Goal: Information Seeking & Learning: Learn about a topic

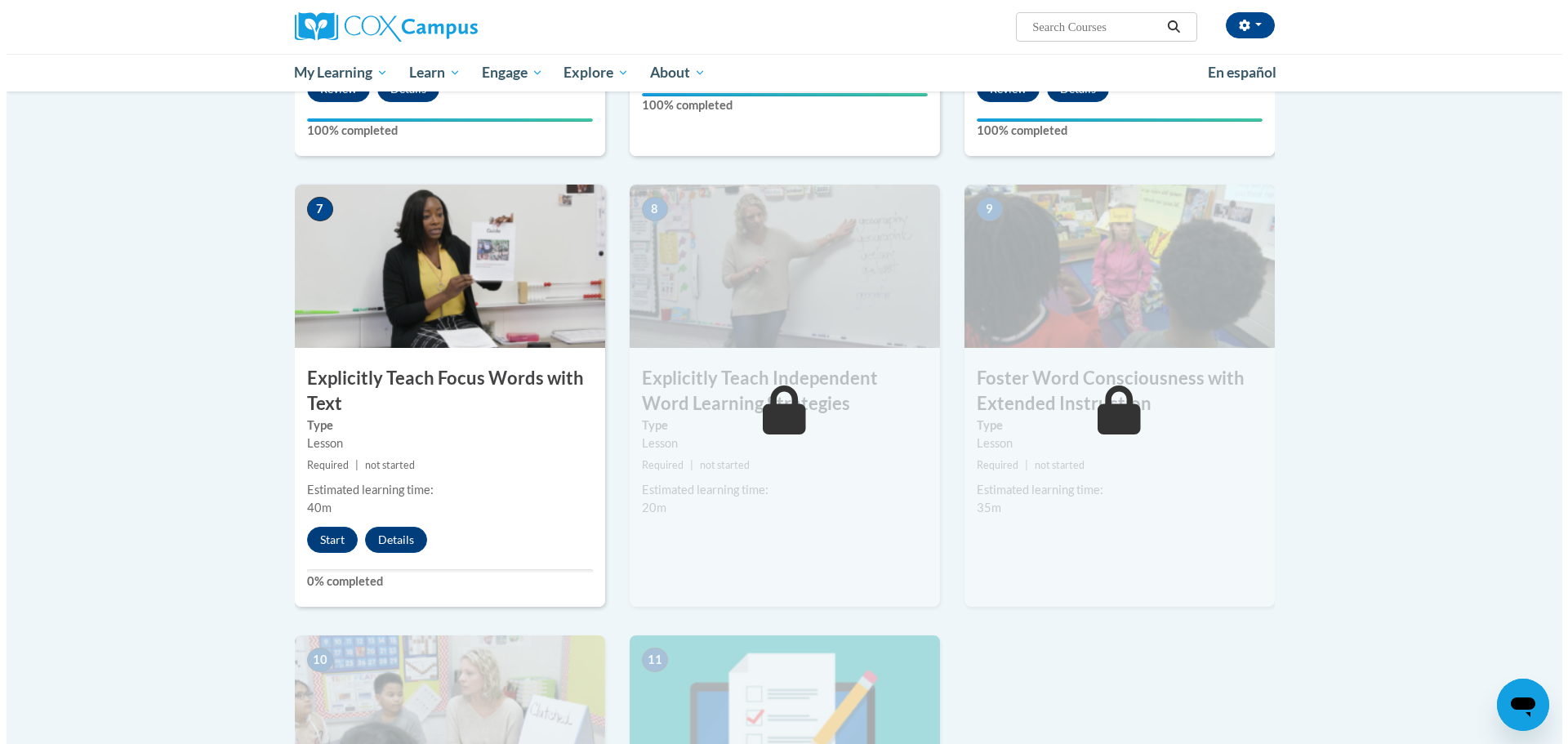
scroll to position [1062, 0]
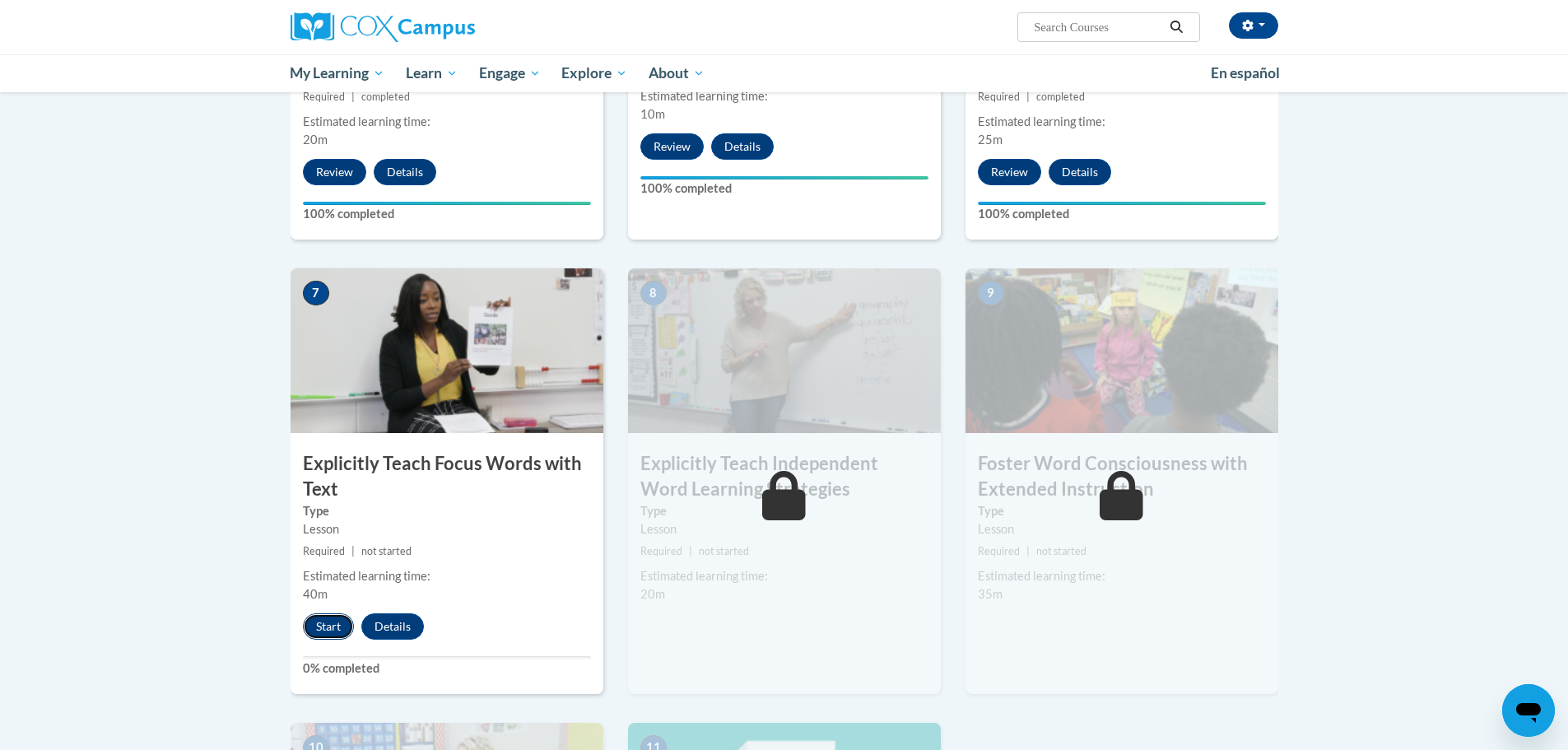
click at [320, 630] on button "Start" at bounding box center [328, 626] width 51 height 26
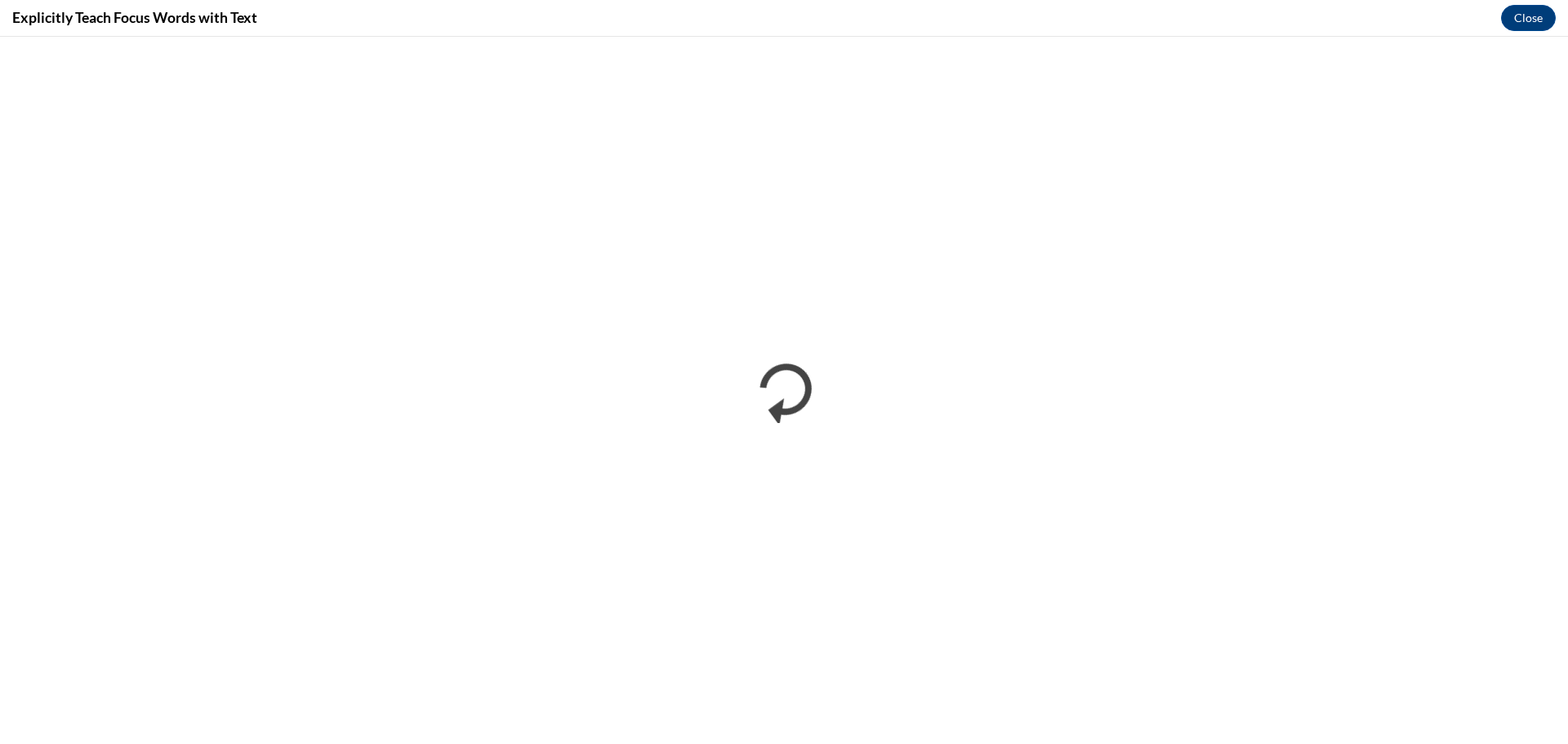
scroll to position [0, 0]
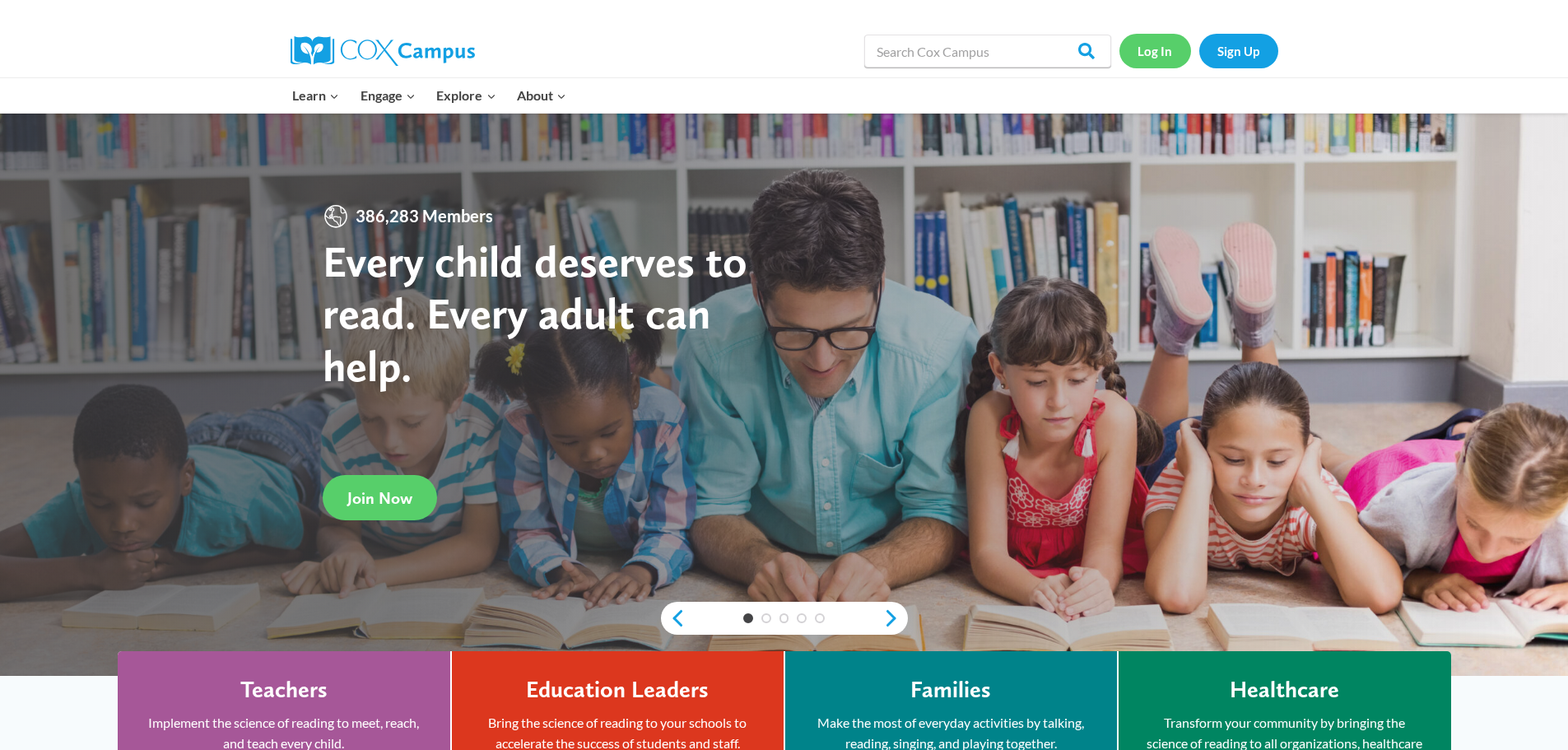
click at [1158, 54] on link "Log In" at bounding box center [1155, 51] width 72 height 34
click at [1166, 52] on link "Log In" at bounding box center [1155, 51] width 72 height 34
click at [1167, 60] on link "Log In" at bounding box center [1155, 51] width 72 height 34
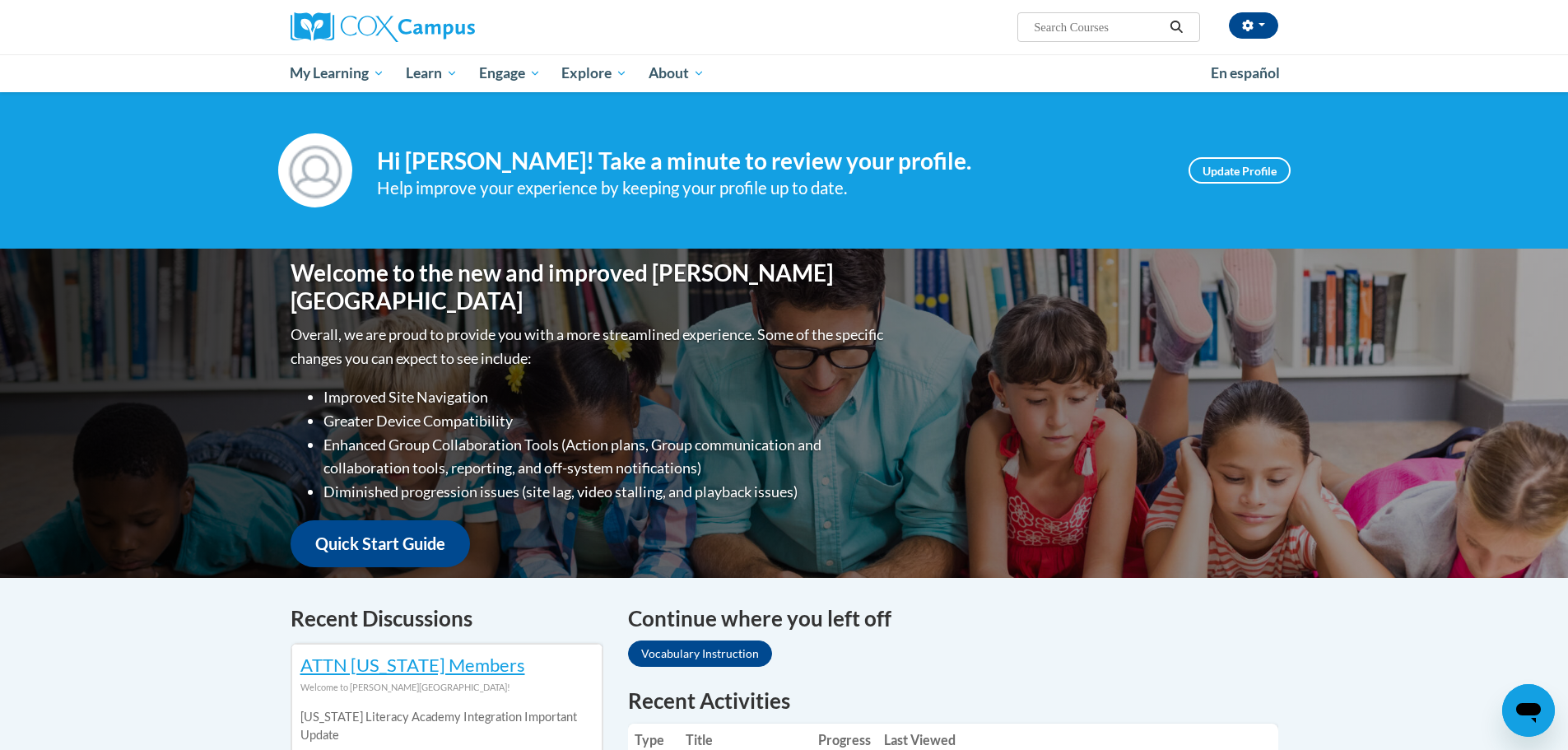
scroll to position [247, 0]
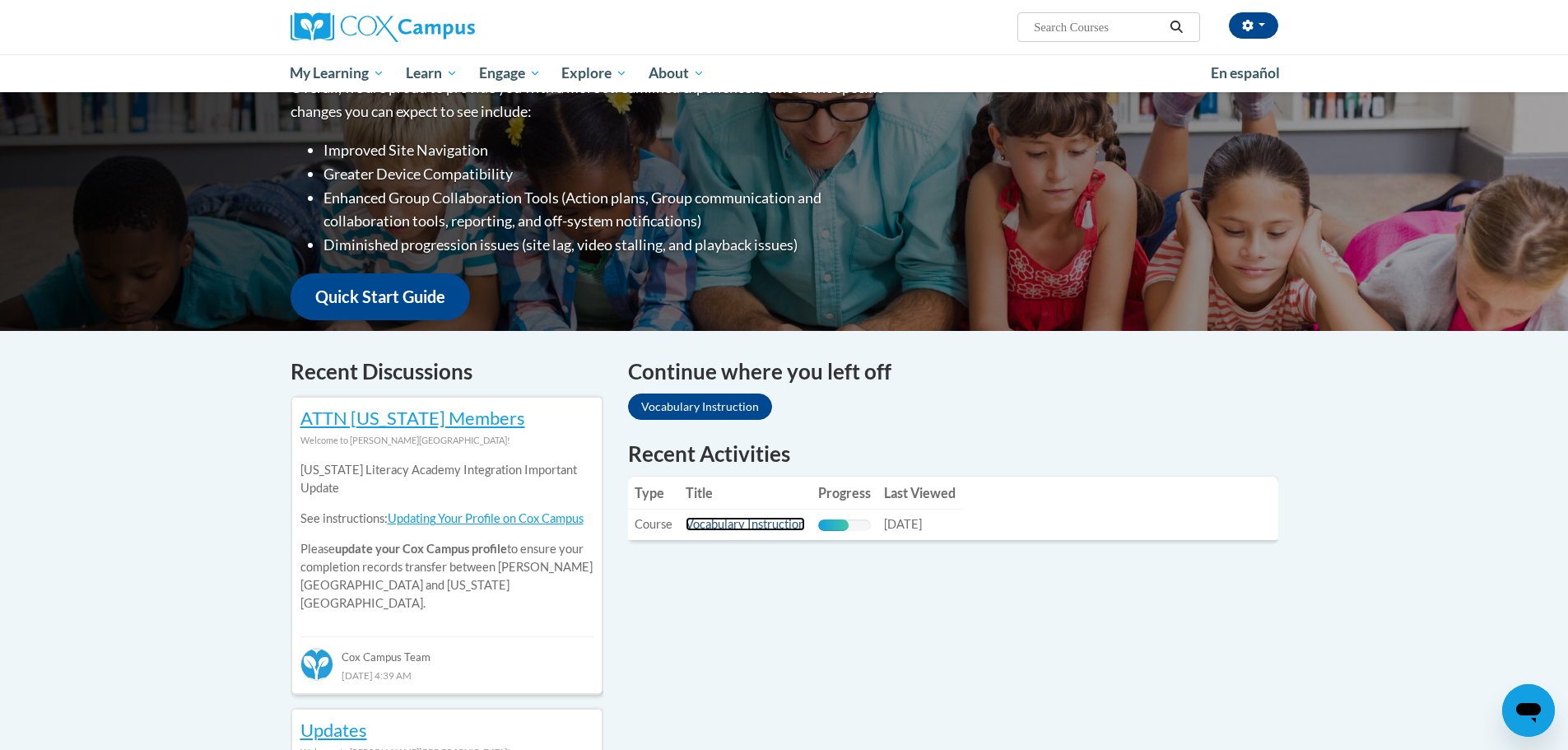
click at [787, 528] on link "Vocabulary Instruction" at bounding box center [745, 524] width 119 height 14
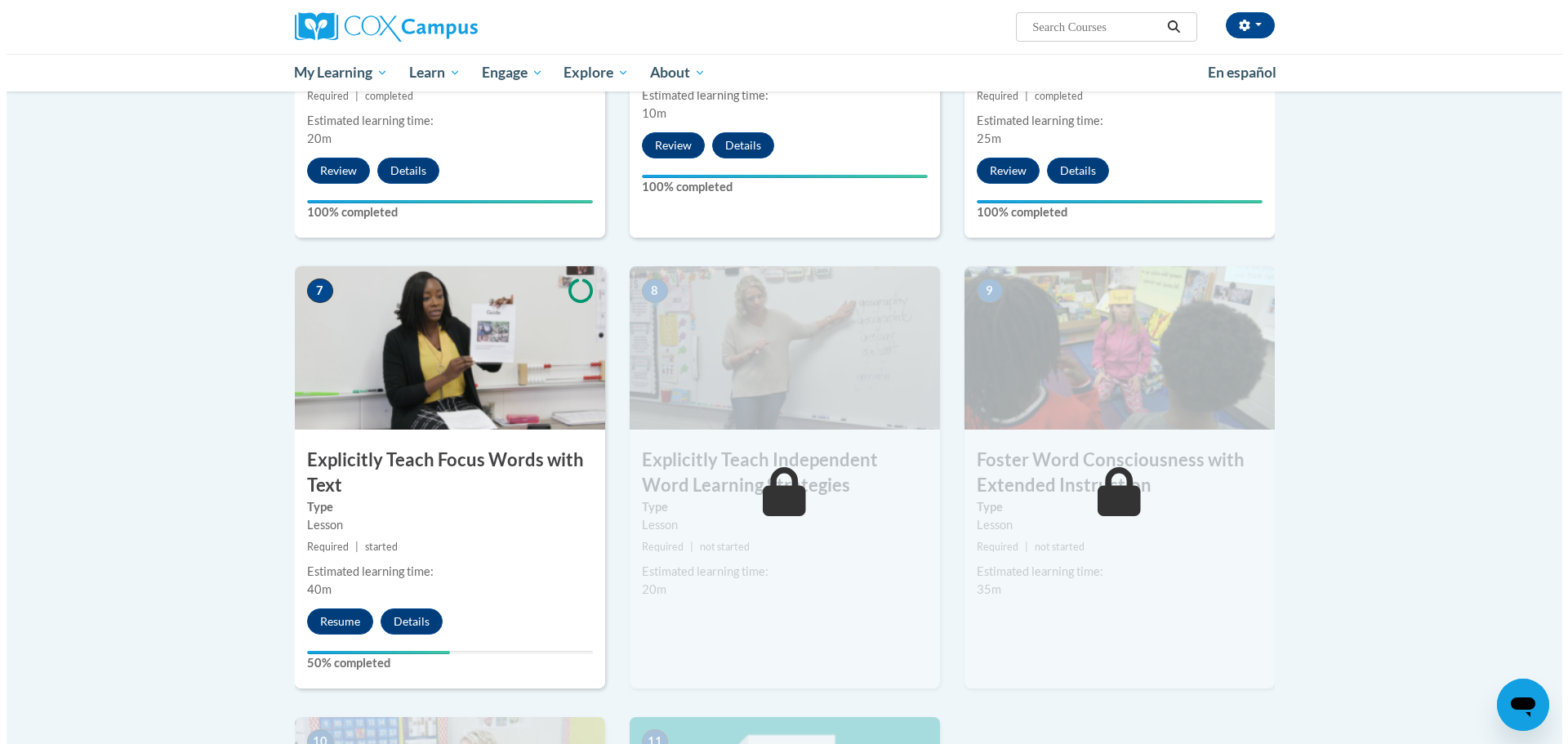
scroll to position [1144, 0]
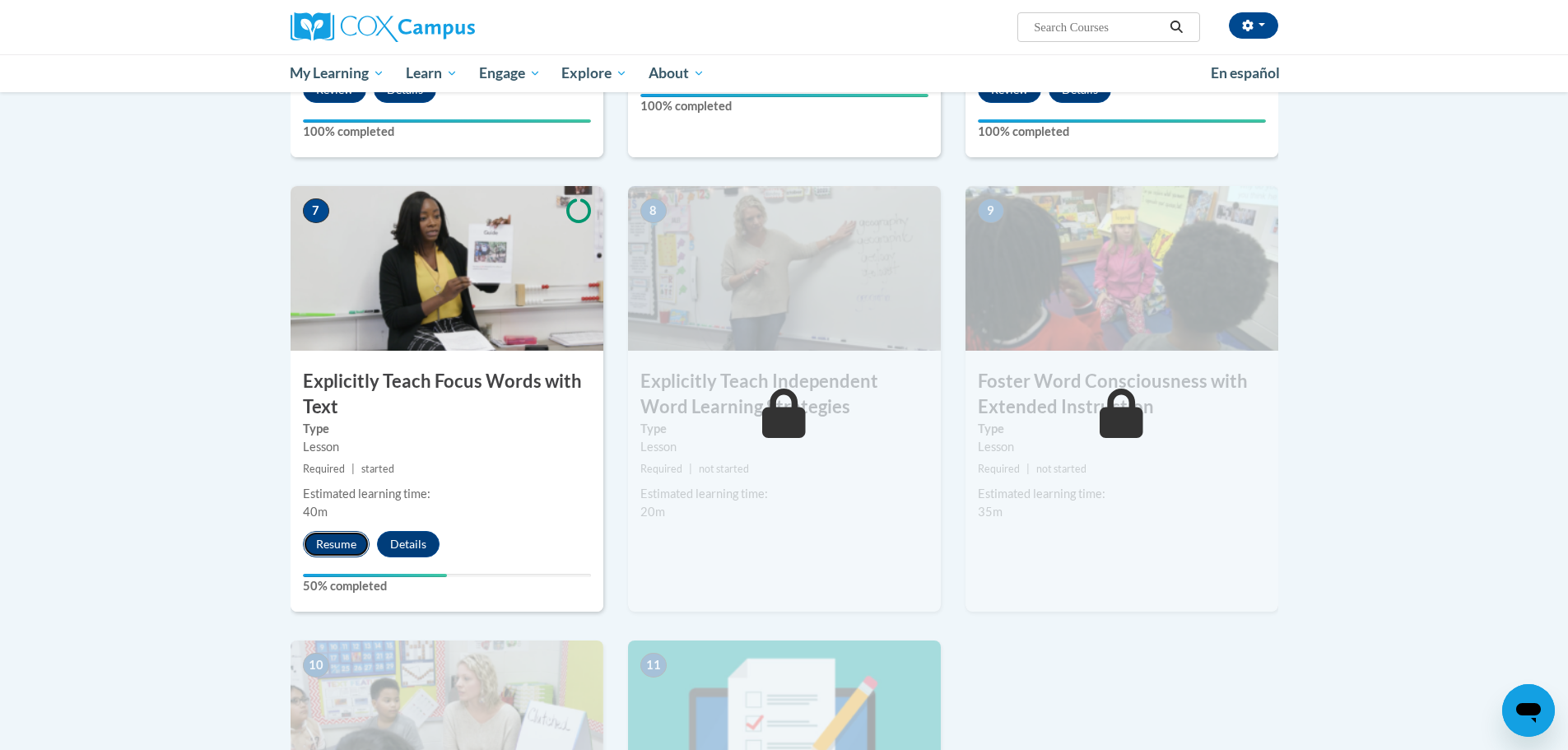
click at [325, 551] on button "Resume" at bounding box center [336, 544] width 66 height 26
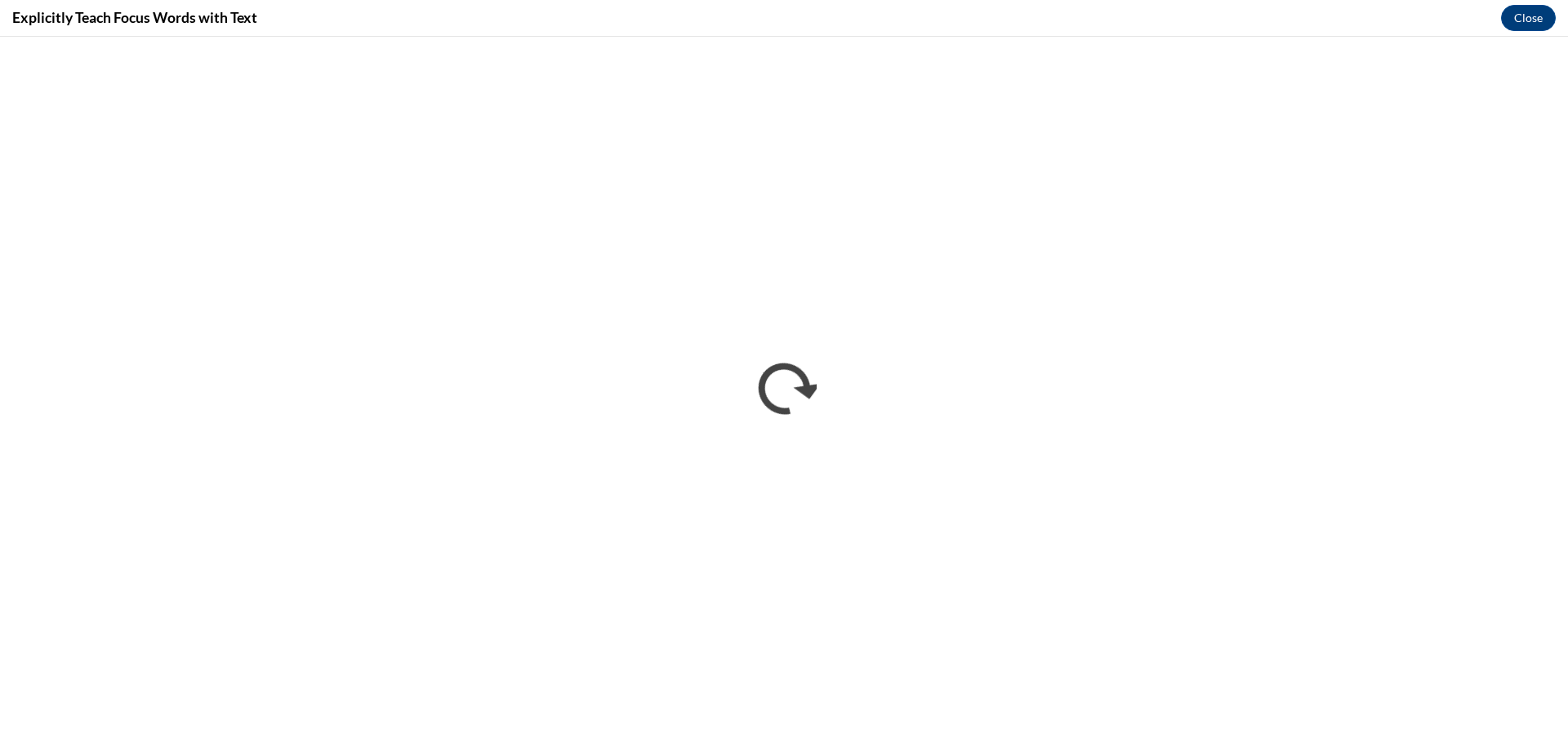
scroll to position [0, 0]
